Goal: Navigation & Orientation: Find specific page/section

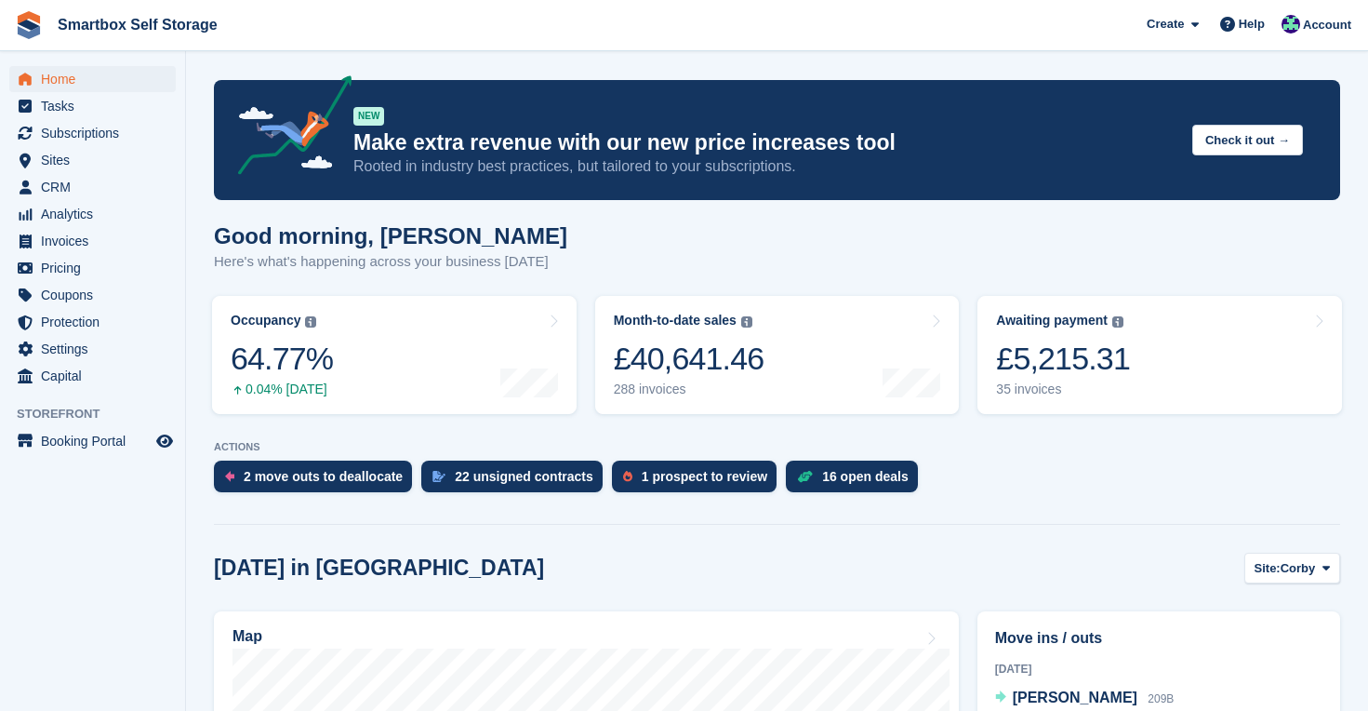
click at [57, 78] on span "Home" at bounding box center [97, 79] width 112 height 26
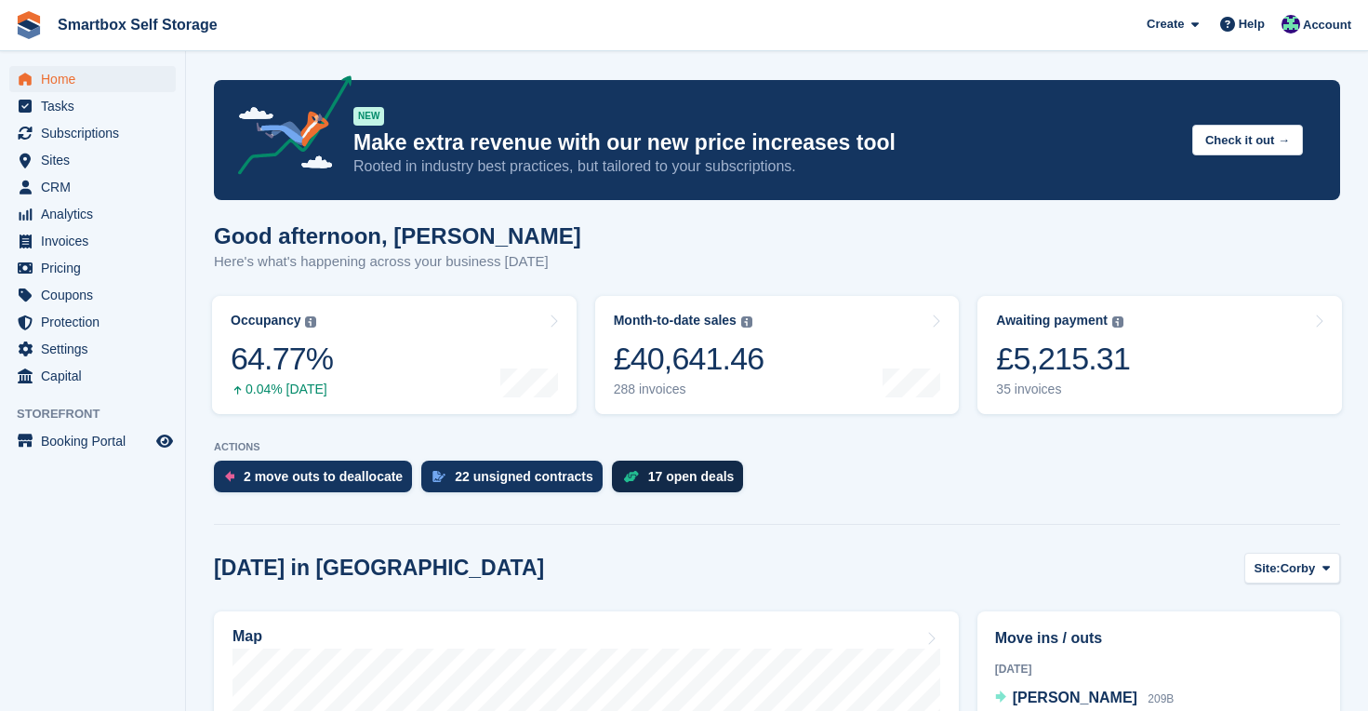
click at [682, 483] on div "17 open deals" at bounding box center [691, 476] width 87 height 15
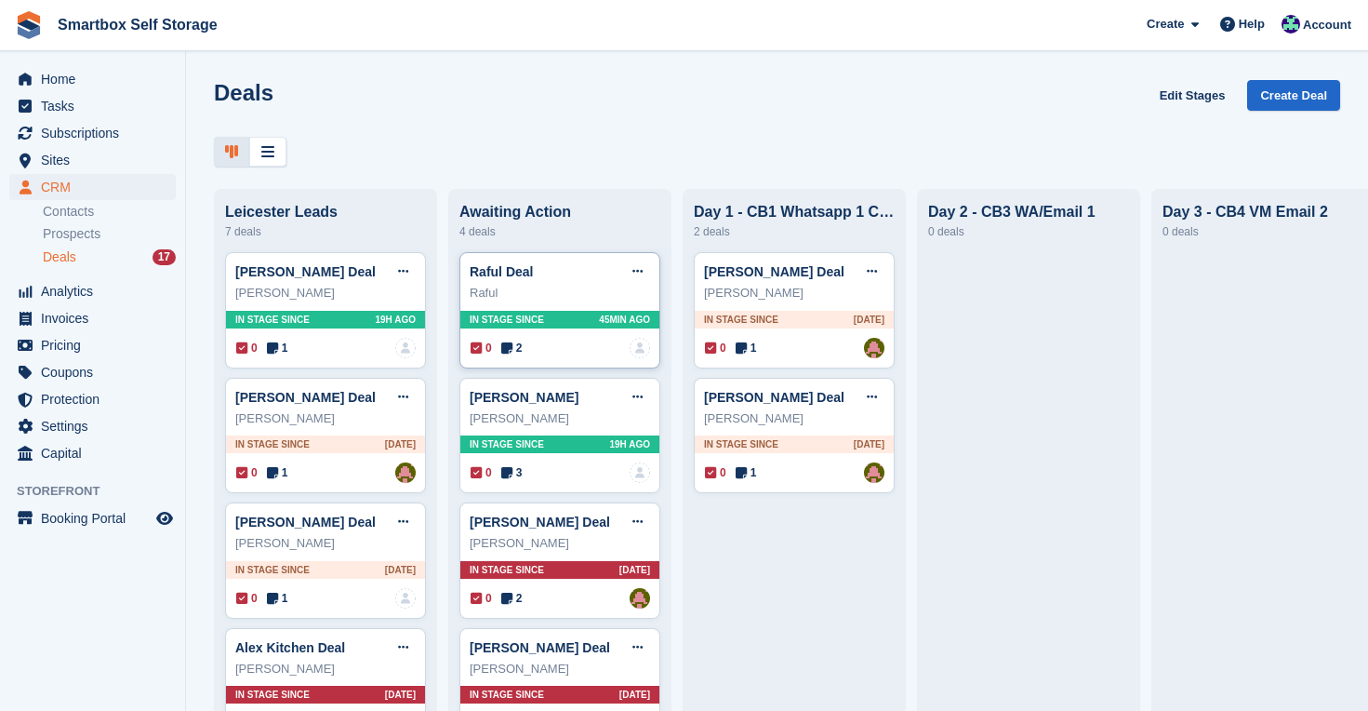
click at [592, 323] on div "In stage since 45MIN AGO" at bounding box center [559, 320] width 199 height 18
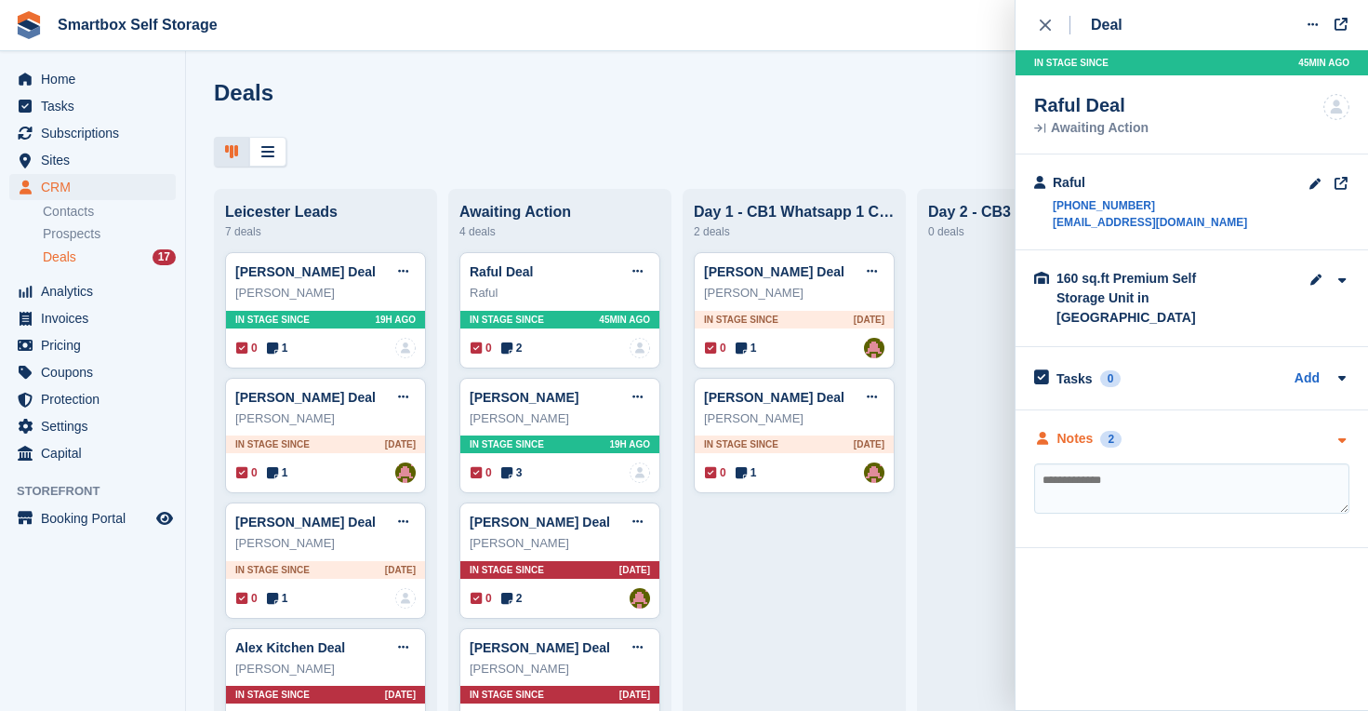
click at [1063, 429] on div "Notes" at bounding box center [1076, 439] width 36 height 20
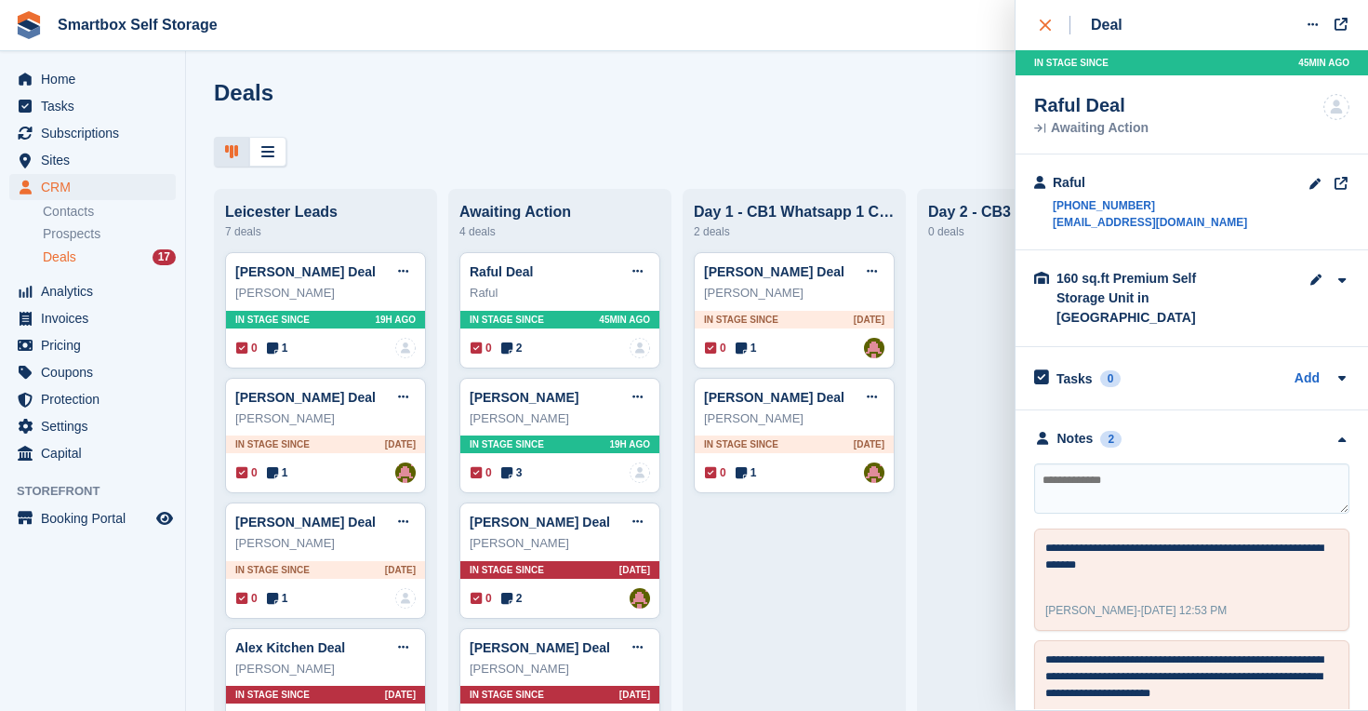
click at [1044, 20] on icon "close" at bounding box center [1045, 25] width 11 height 11
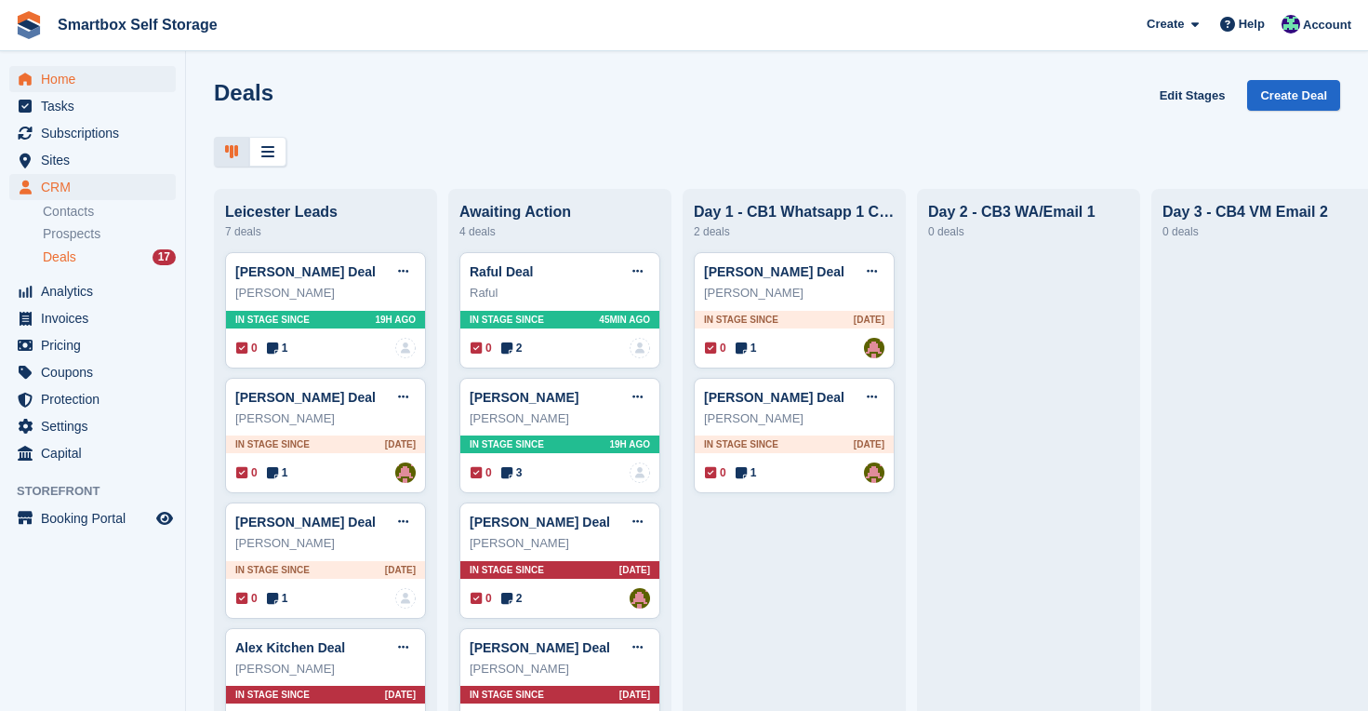
click at [51, 73] on span "Home" at bounding box center [97, 79] width 112 height 26
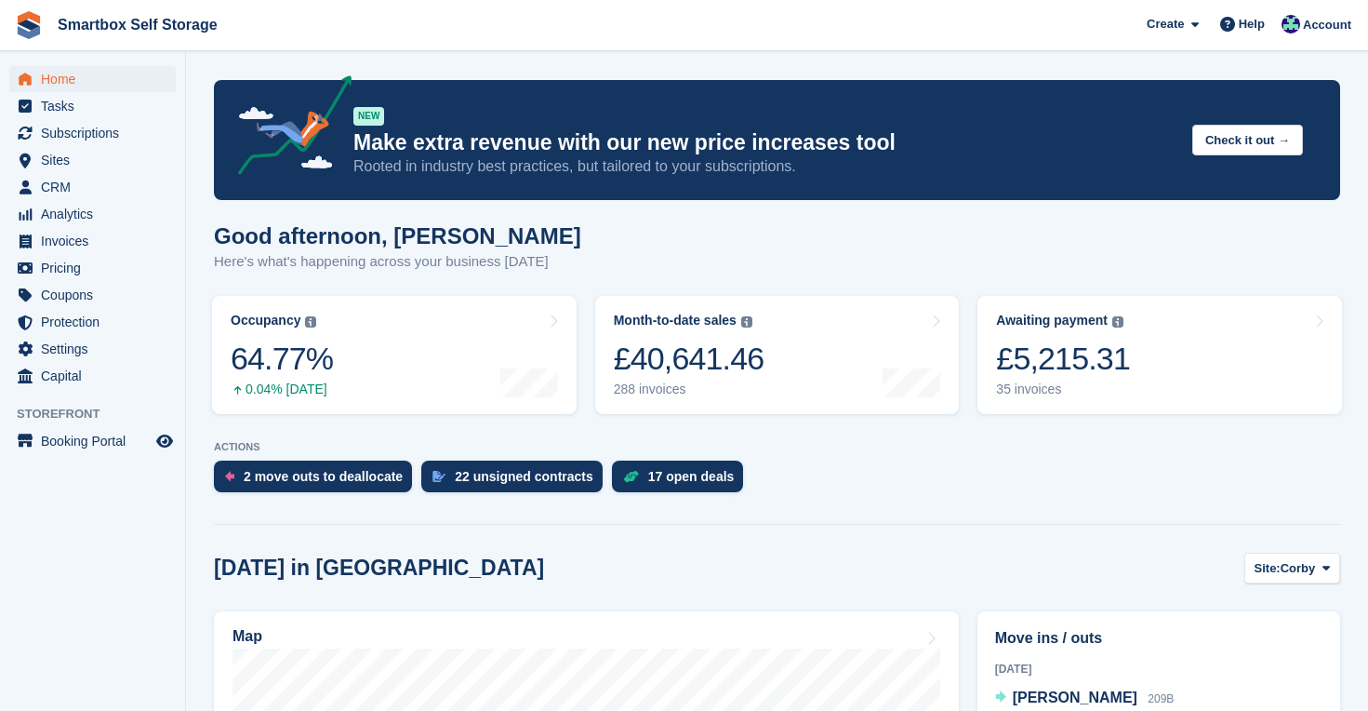
click at [73, 78] on span "Home" at bounding box center [97, 79] width 112 height 26
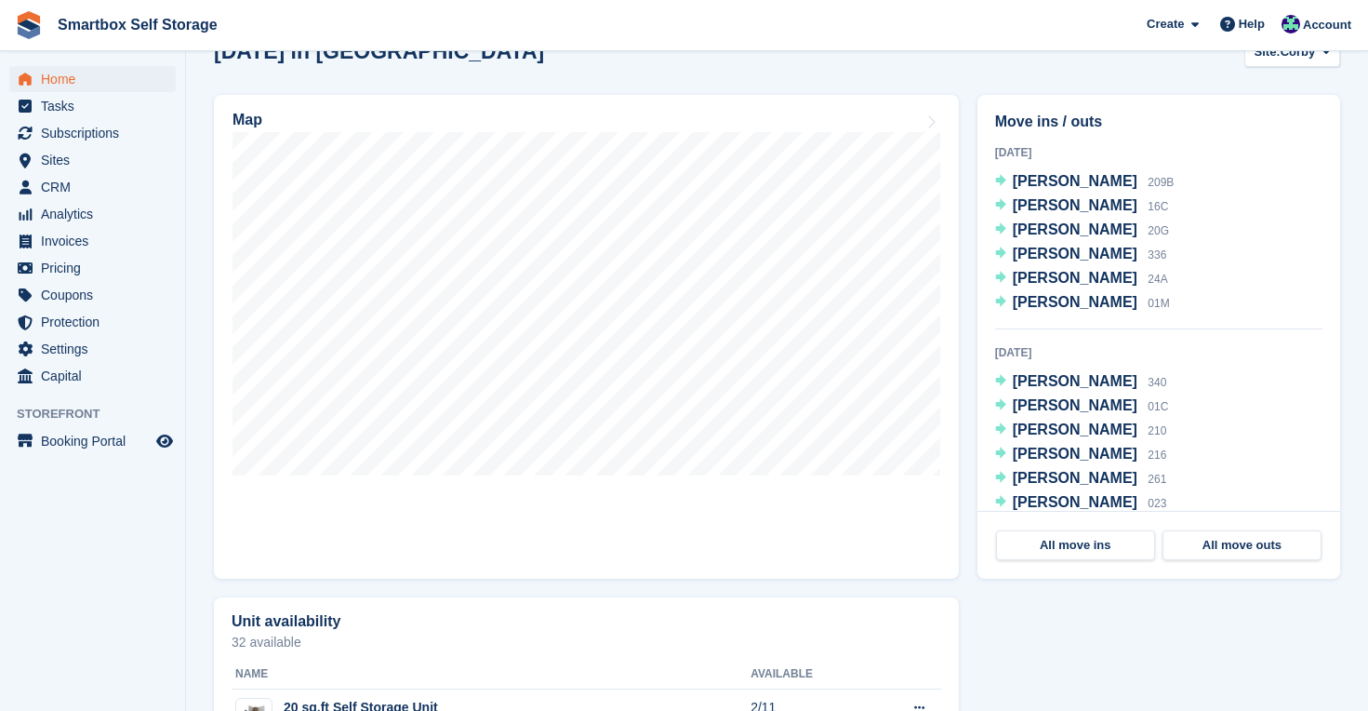
scroll to position [548, 0]
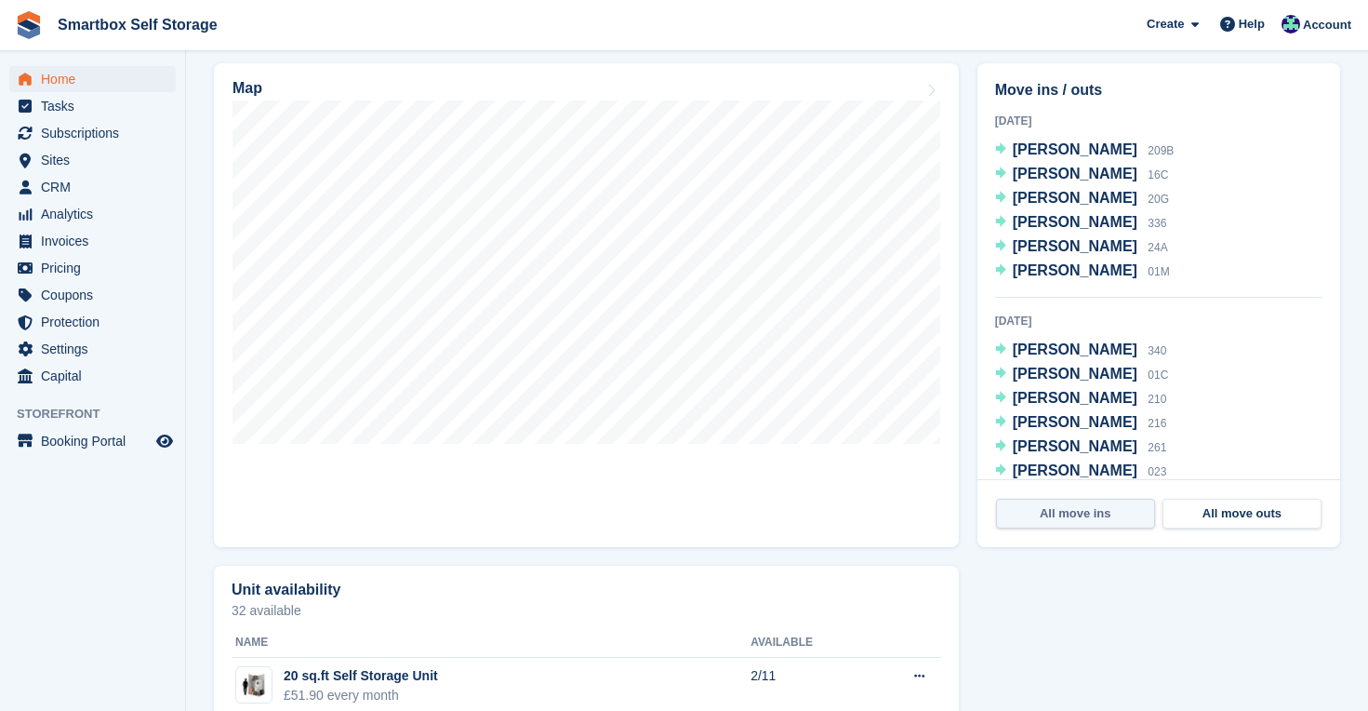
click at [1073, 513] on link "All move ins" at bounding box center [1075, 514] width 159 height 30
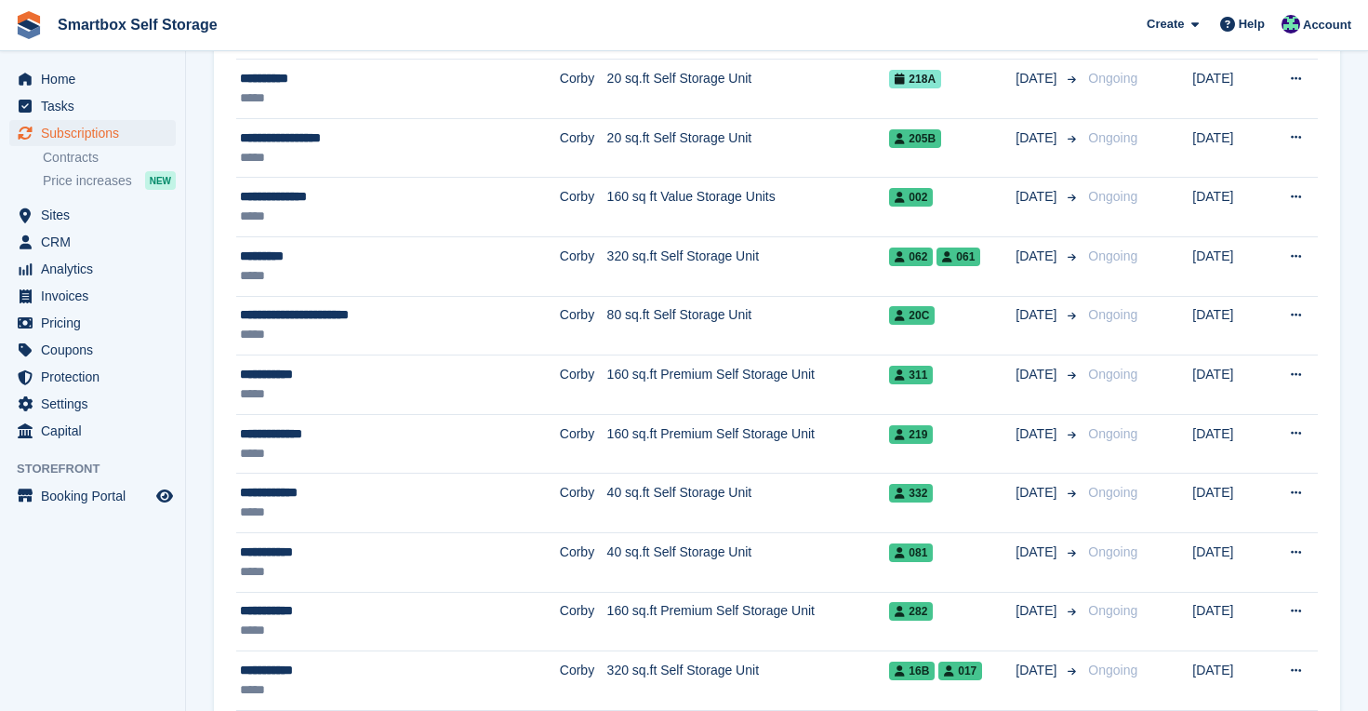
scroll to position [176, 0]
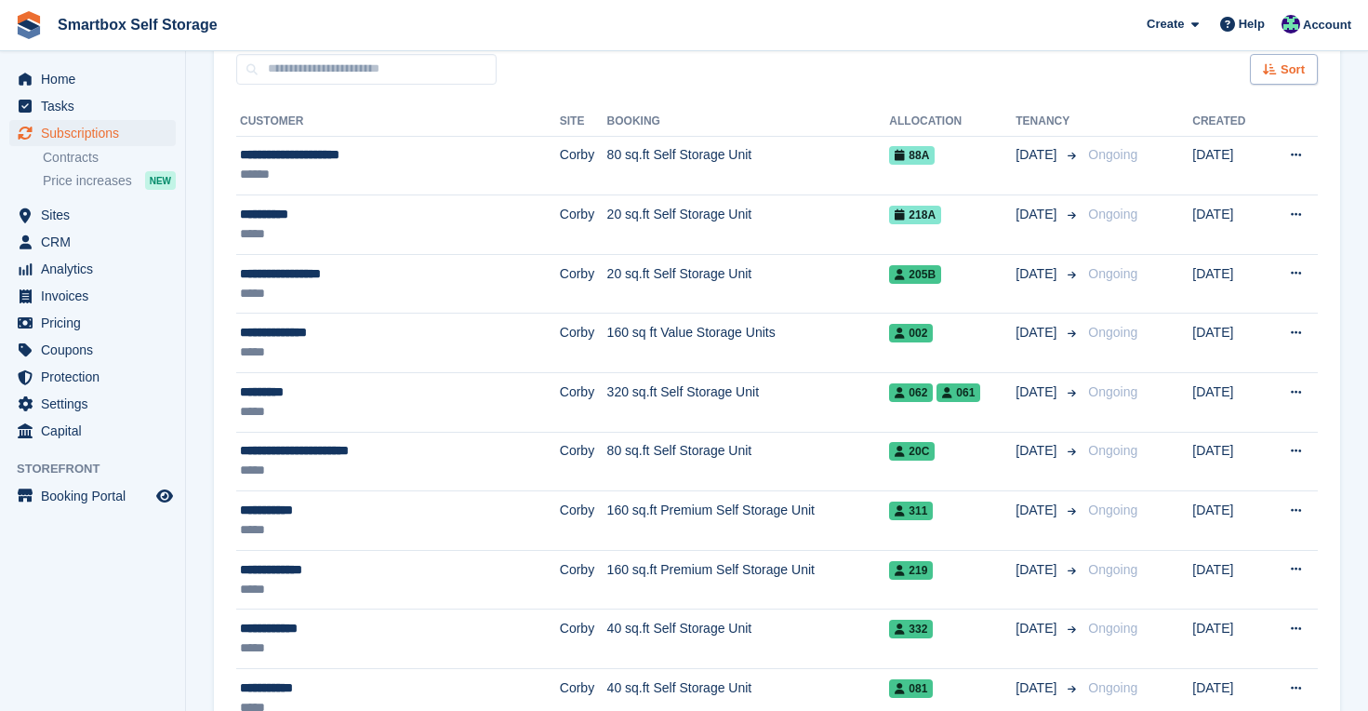
click at [1272, 73] on icon at bounding box center [1270, 69] width 14 height 12
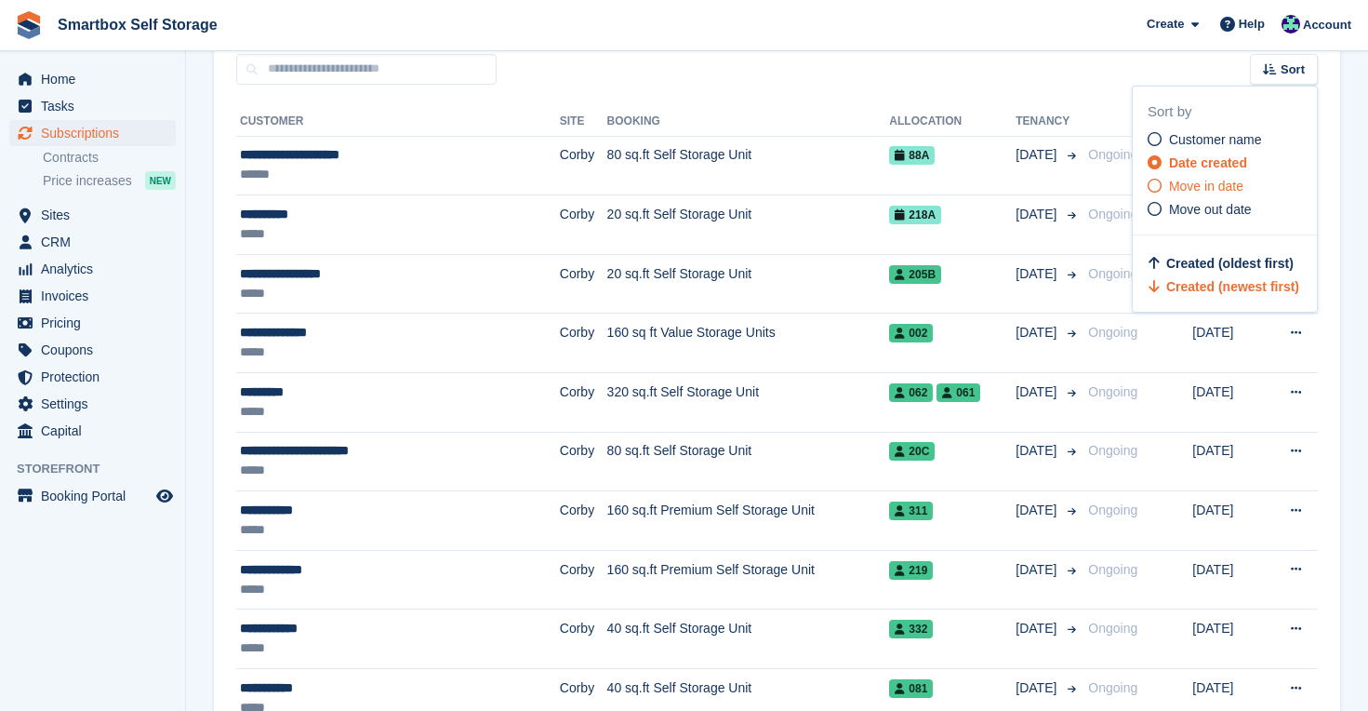
click at [1178, 185] on span "Move in date" at bounding box center [1206, 186] width 74 height 15
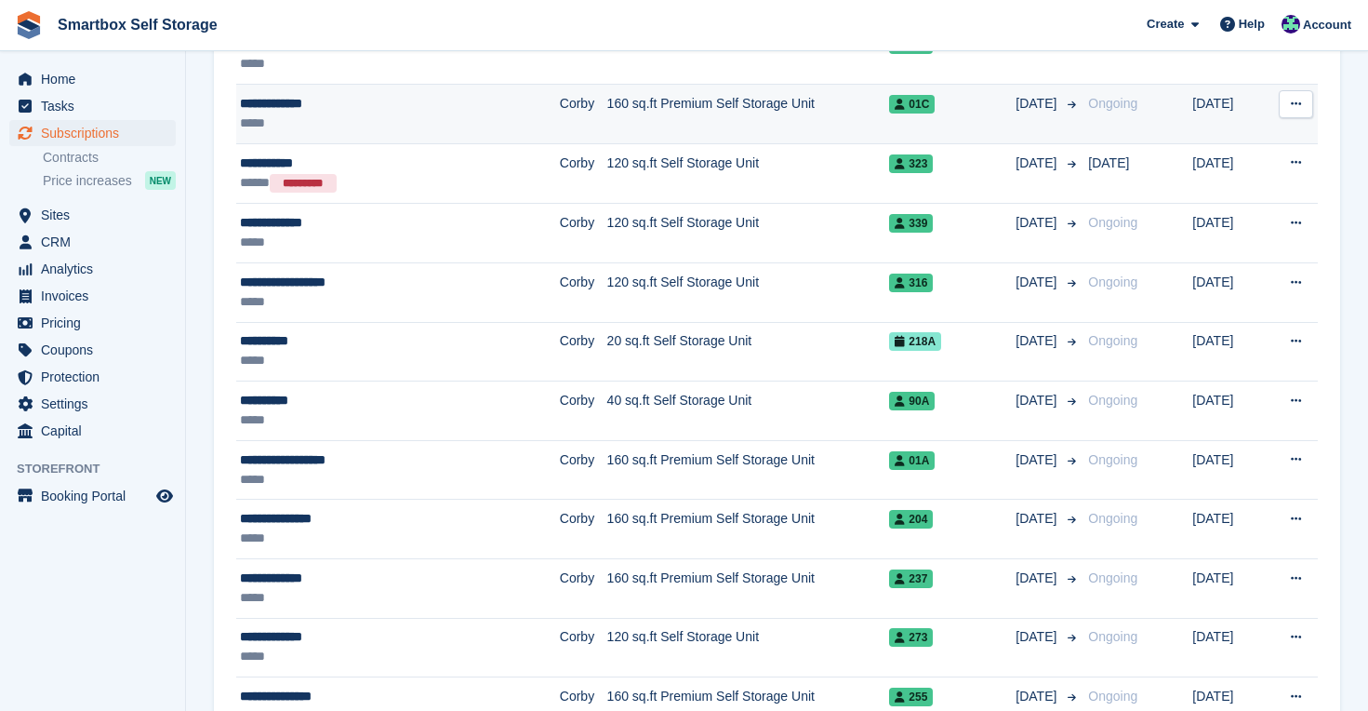
scroll to position [339, 0]
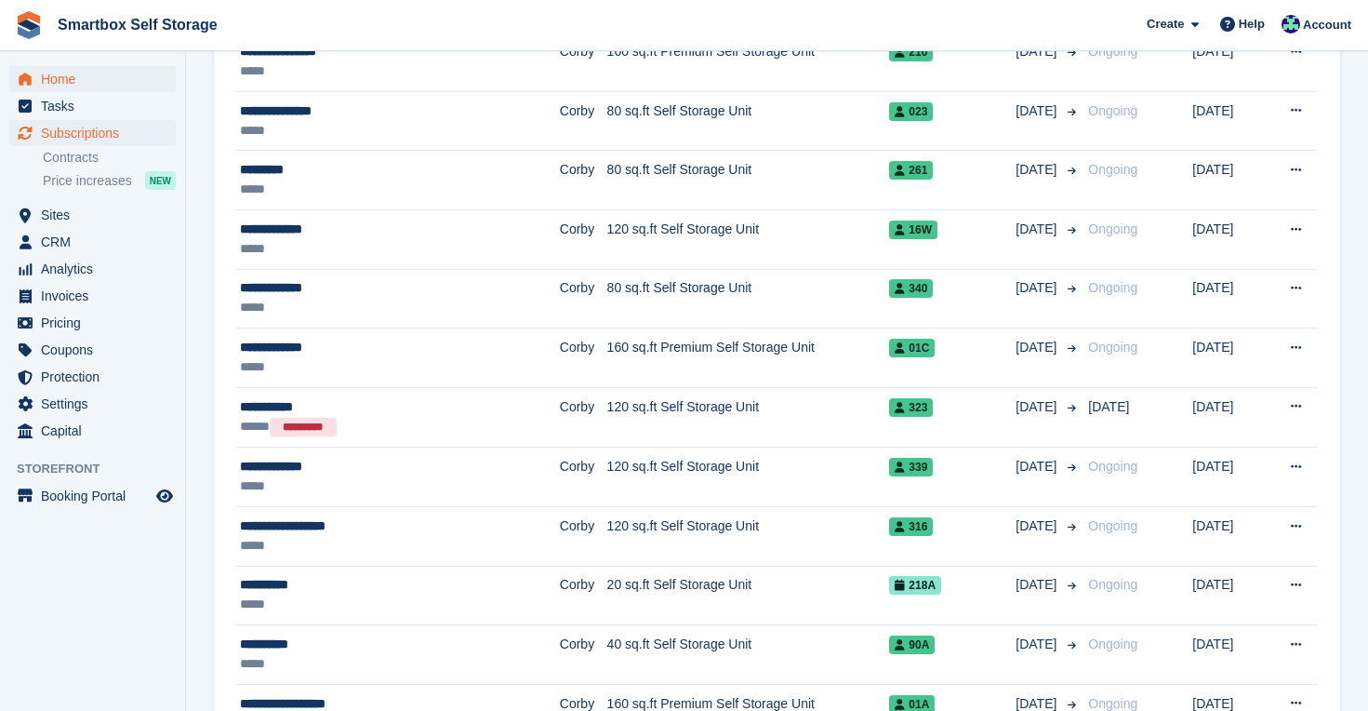
click at [54, 77] on span "Home" at bounding box center [97, 79] width 112 height 26
